Goal: Transaction & Acquisition: Purchase product/service

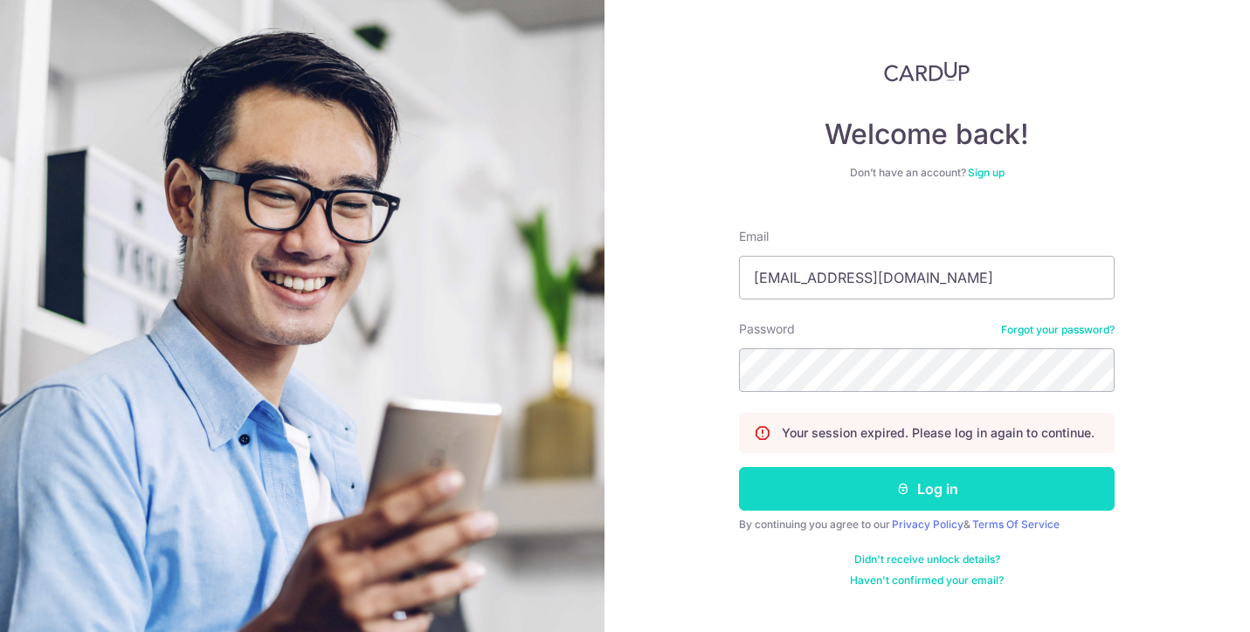
click at [889, 482] on button "Log in" at bounding box center [927, 489] width 376 height 44
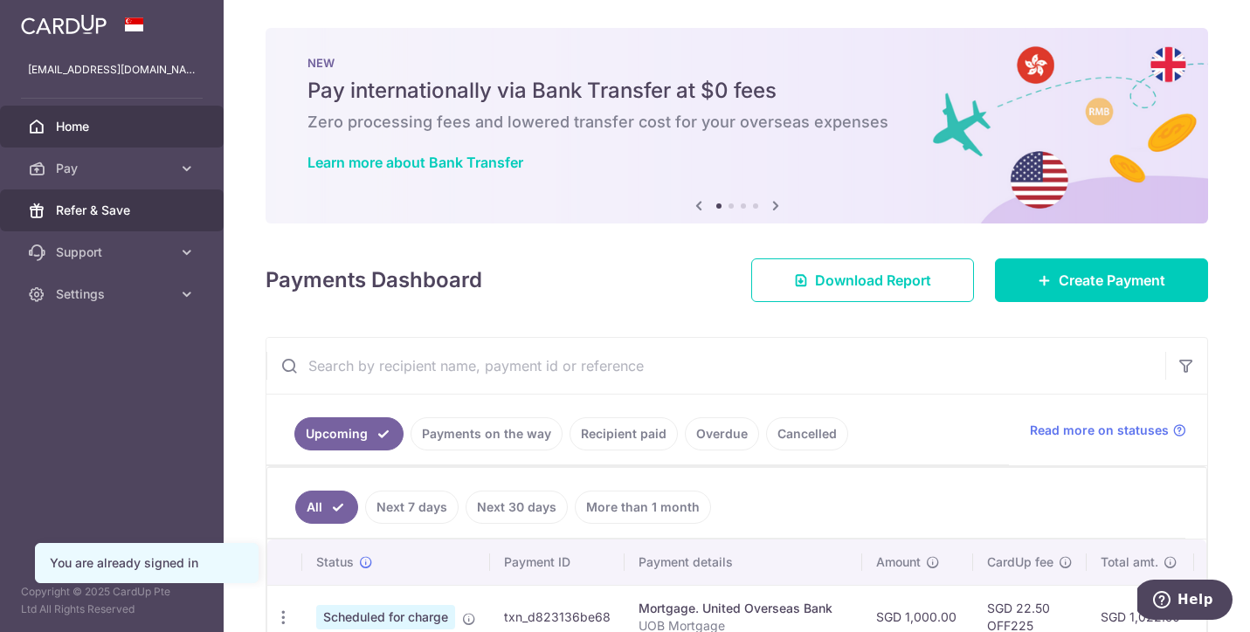
click at [99, 207] on span "Refer & Save" at bounding box center [113, 210] width 115 height 17
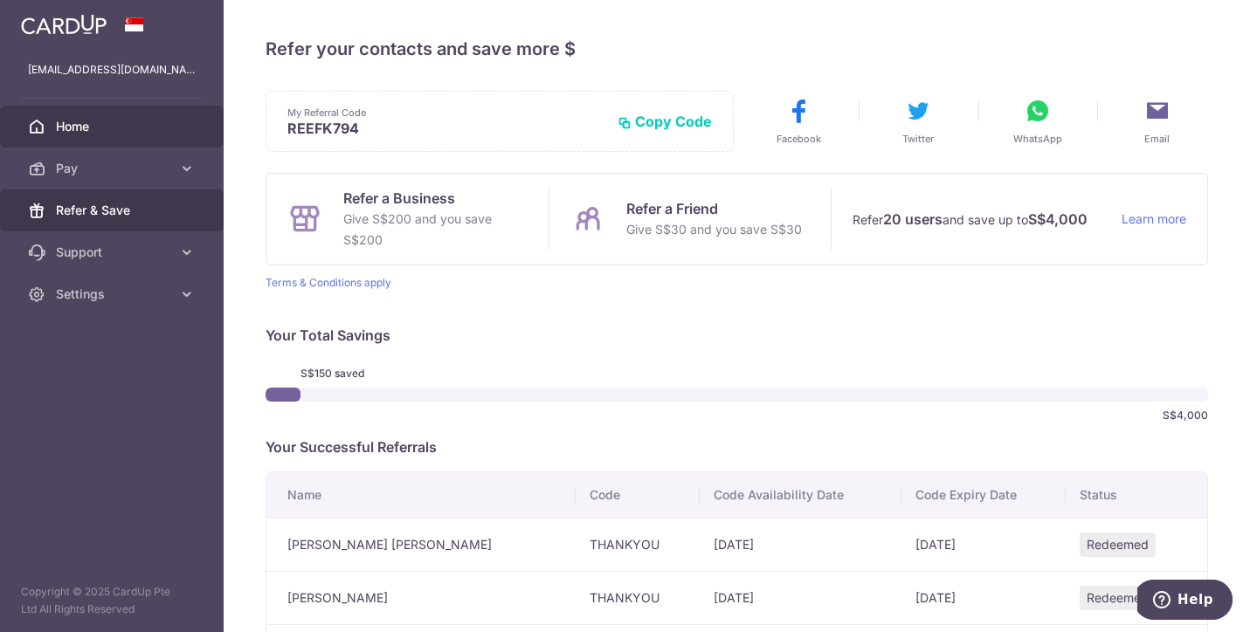
click at [107, 123] on span "Home" at bounding box center [113, 126] width 115 height 17
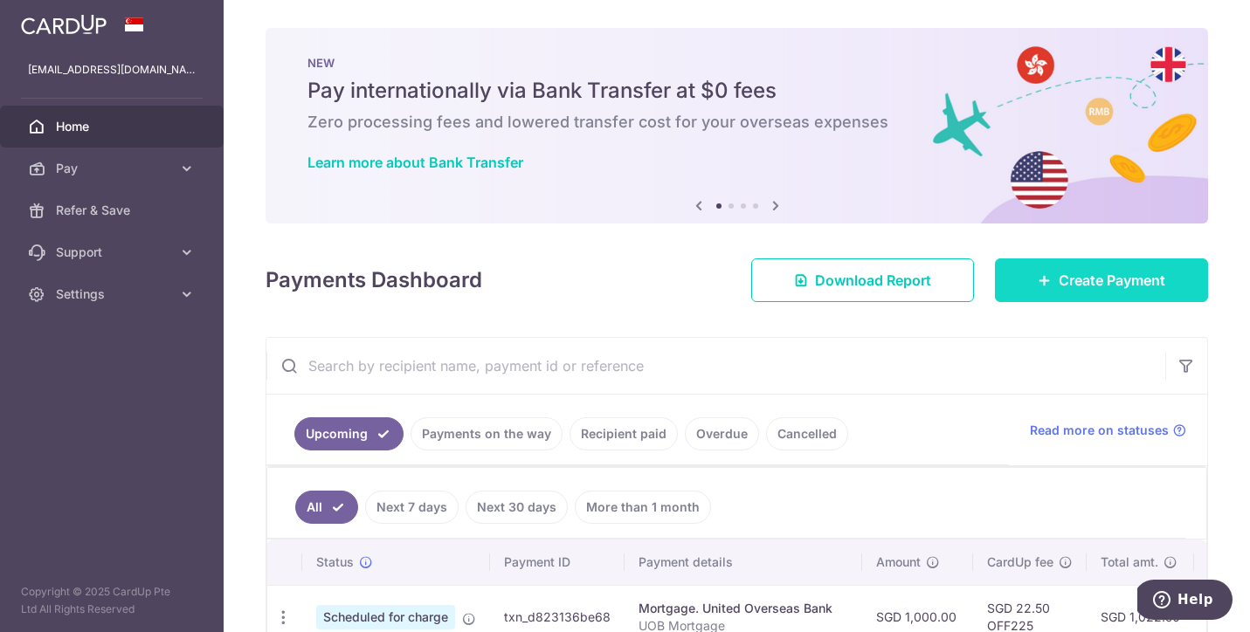
click at [1115, 283] on span "Create Payment" at bounding box center [1111, 280] width 107 height 21
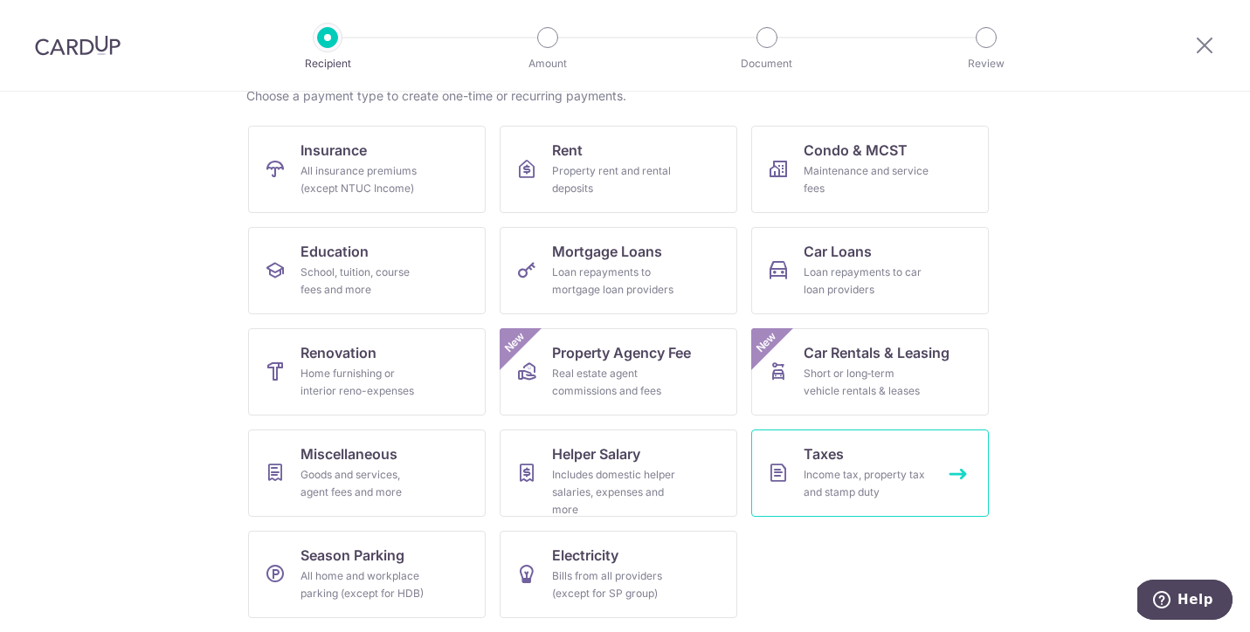
scroll to position [149, 0]
click at [851, 448] on link "Taxes Income tax, property tax and stamp duty" at bounding box center [870, 473] width 238 height 87
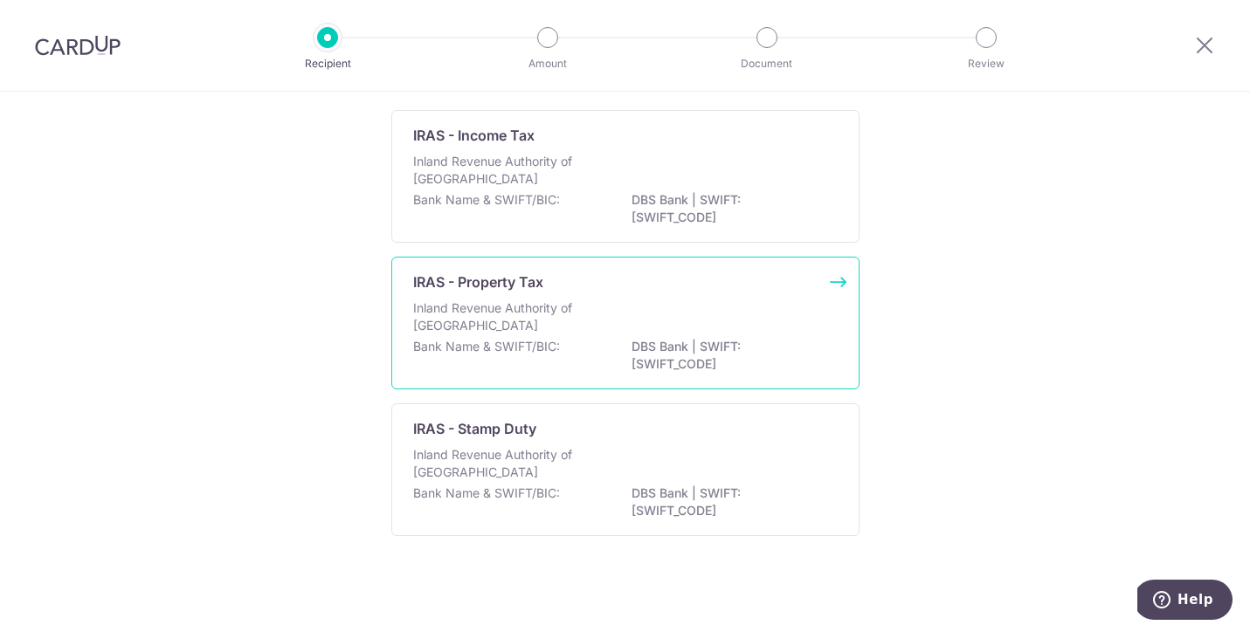
scroll to position [134, 0]
click at [701, 339] on p "DBS Bank | SWIFT: DBSSSGSGXXX" at bounding box center [729, 355] width 196 height 35
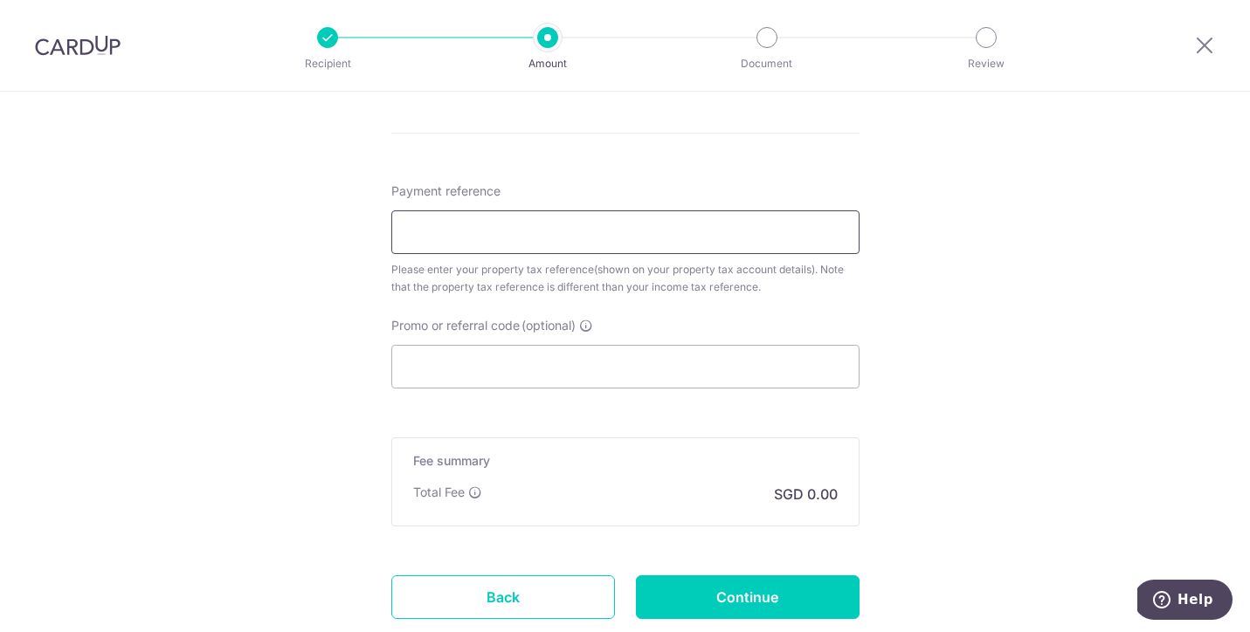
scroll to position [987, 0]
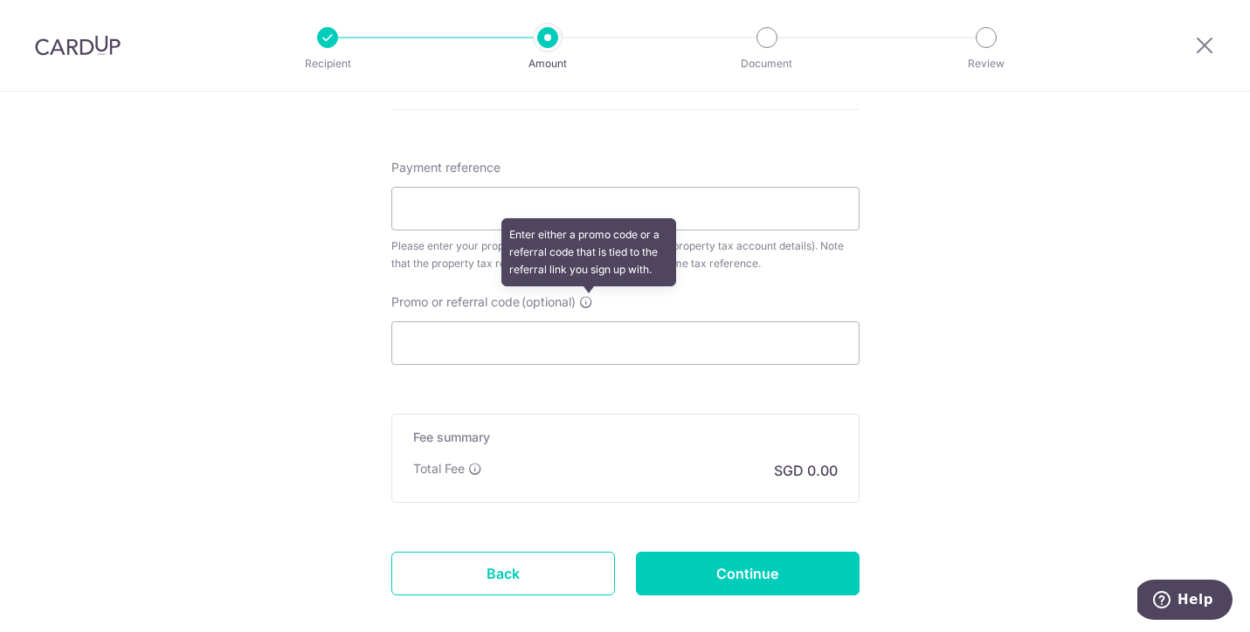
click at [591, 301] on icon at bounding box center [586, 302] width 14 height 14
click at [591, 321] on input "Promo or referral code (optional) Enter either a promo code or a referral code …" at bounding box center [625, 343] width 468 height 44
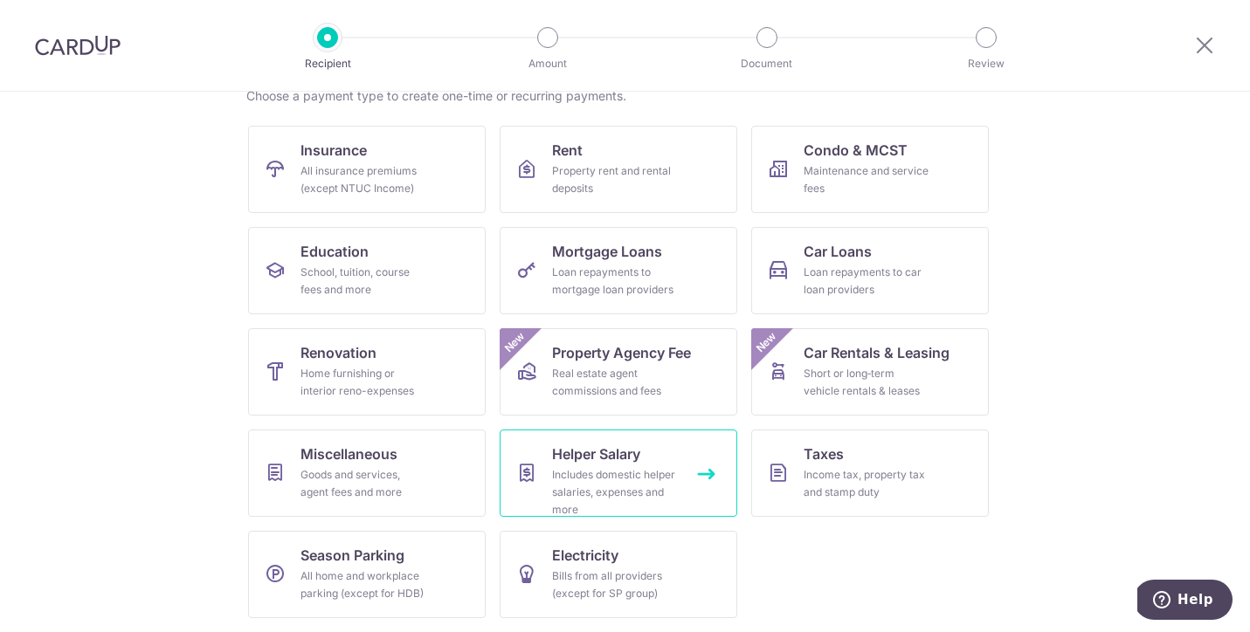
scroll to position [203, 0]
click at [349, 454] on span "Miscellaneous" at bounding box center [348, 454] width 97 height 21
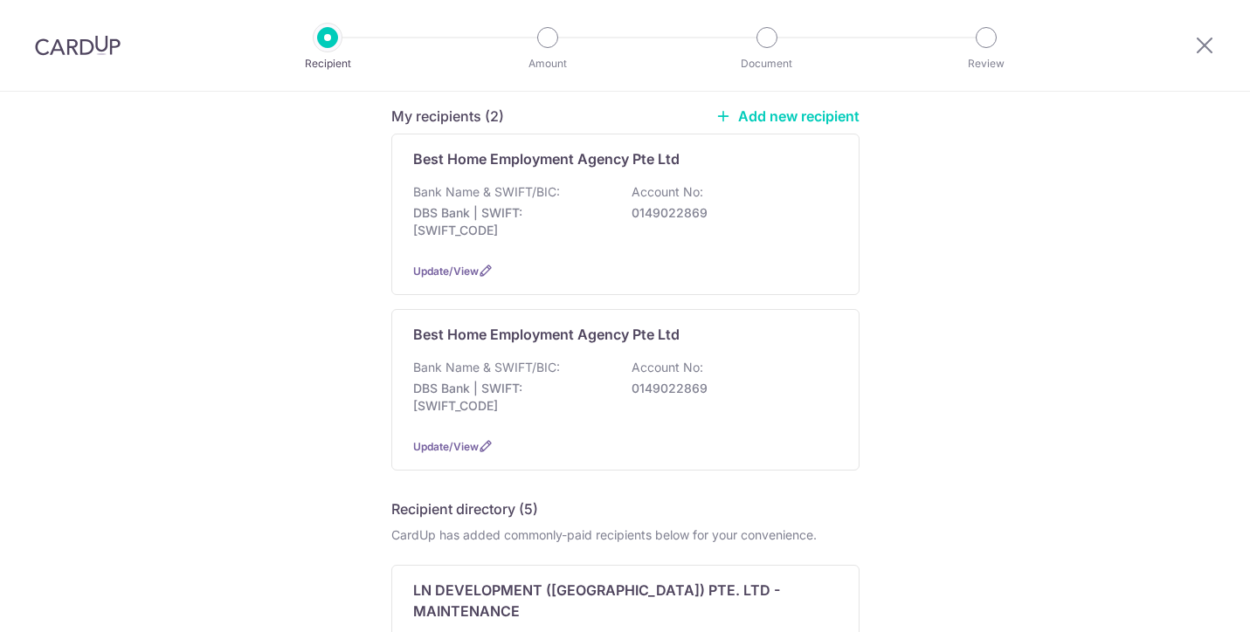
scroll to position [569, 0]
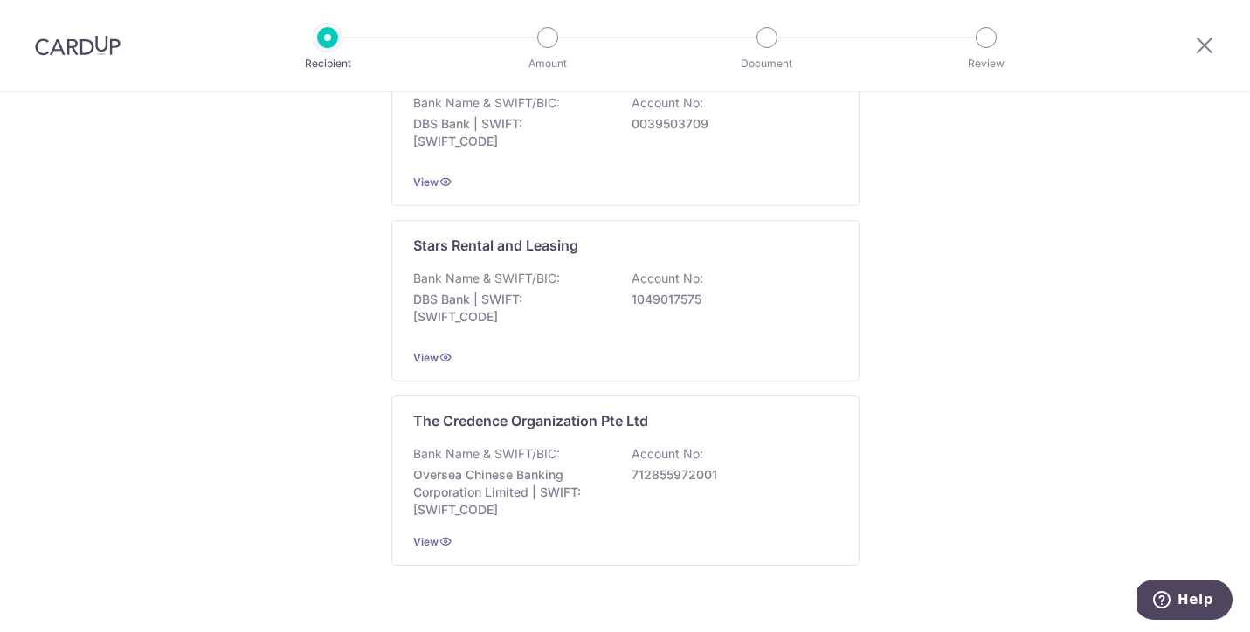
click at [452, 349] on div "Recipient directory (5) CardUp has added commonly-paid recipients below for you…" at bounding box center [625, 86] width 468 height 960
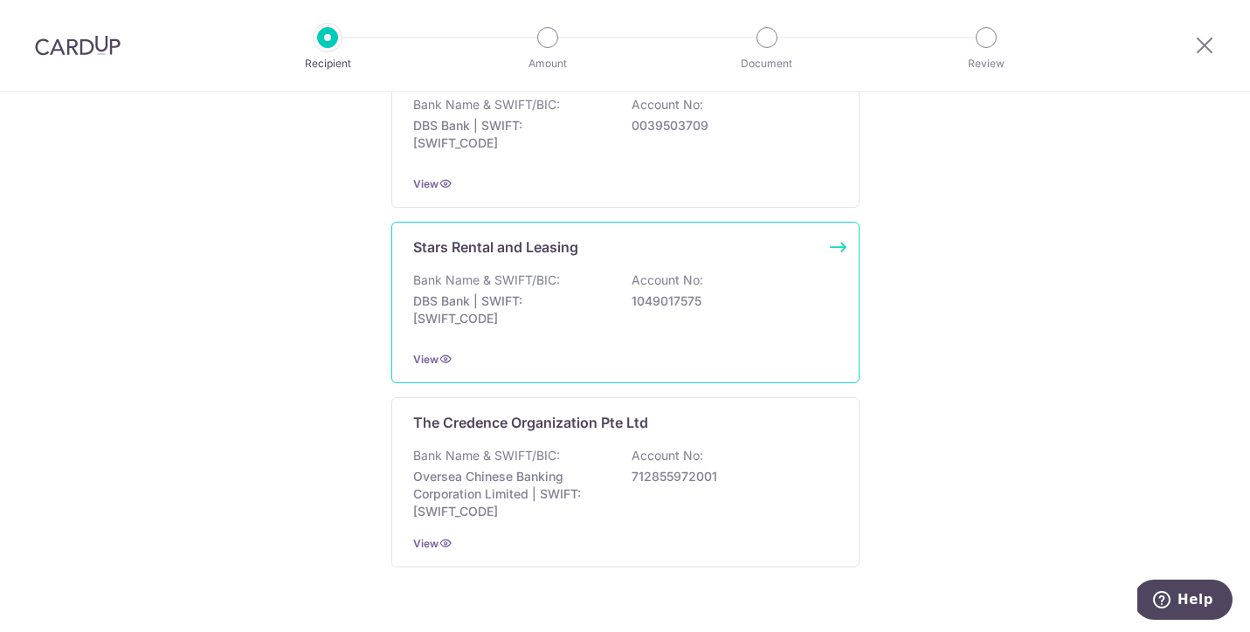
click at [456, 293] on p "DBS Bank | SWIFT: [SWIFT_CODE]" at bounding box center [511, 310] width 196 height 35
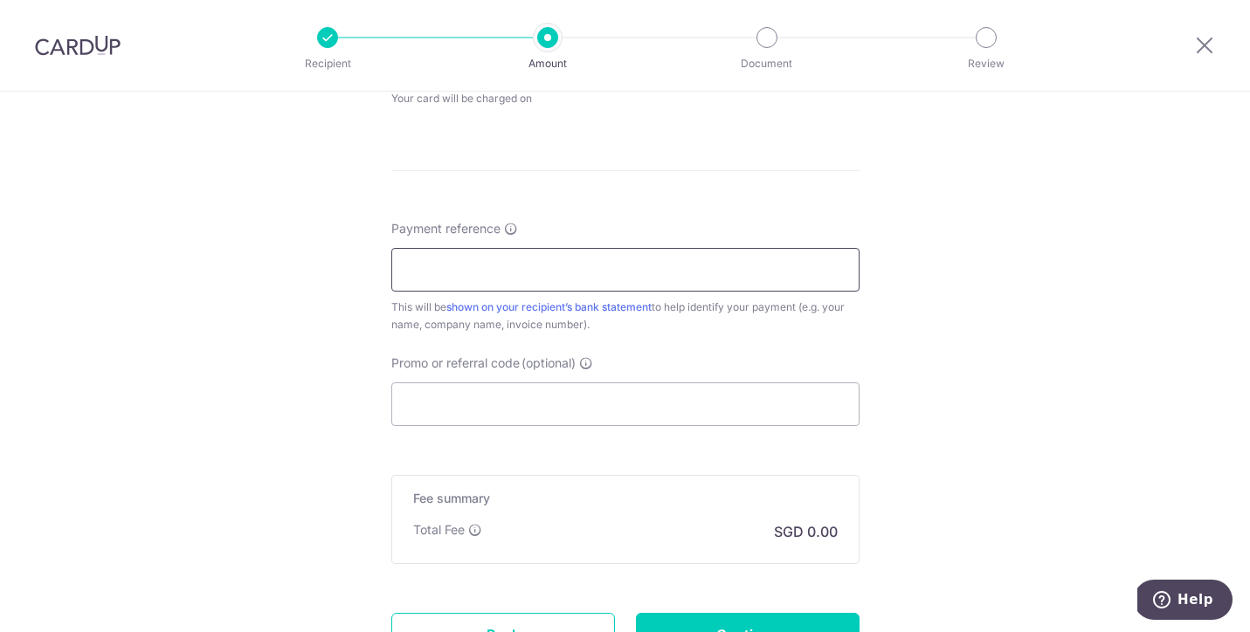
scroll to position [887, 0]
